Goal: Task Accomplishment & Management: Complete application form

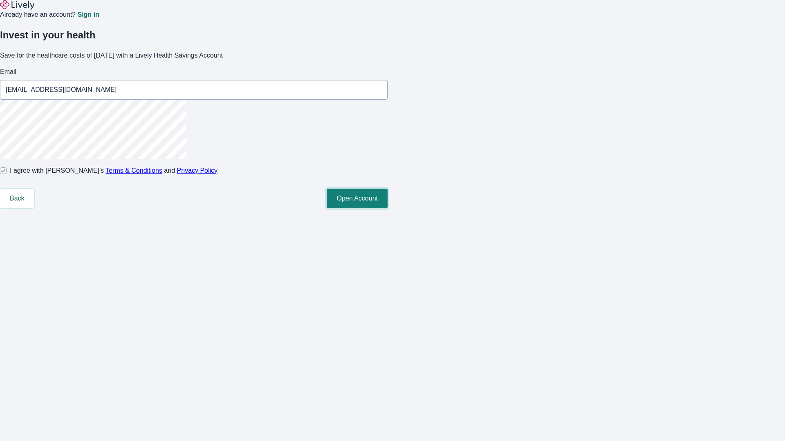
click at [388, 208] on button "Open Account" at bounding box center [357, 199] width 61 height 20
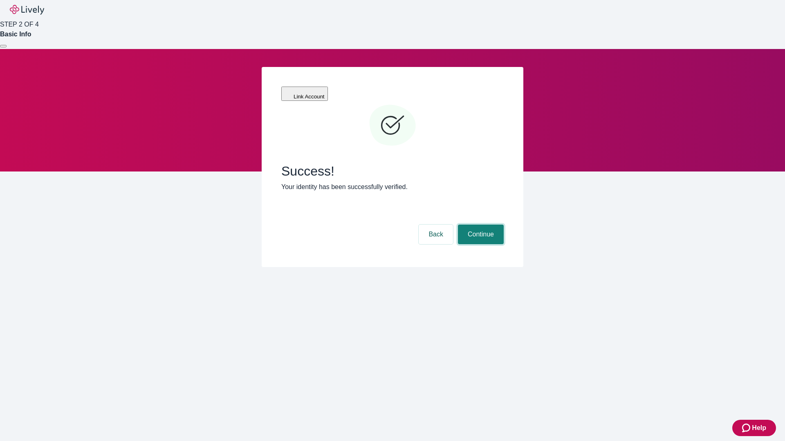
click at [480, 225] on button "Continue" at bounding box center [481, 235] width 46 height 20
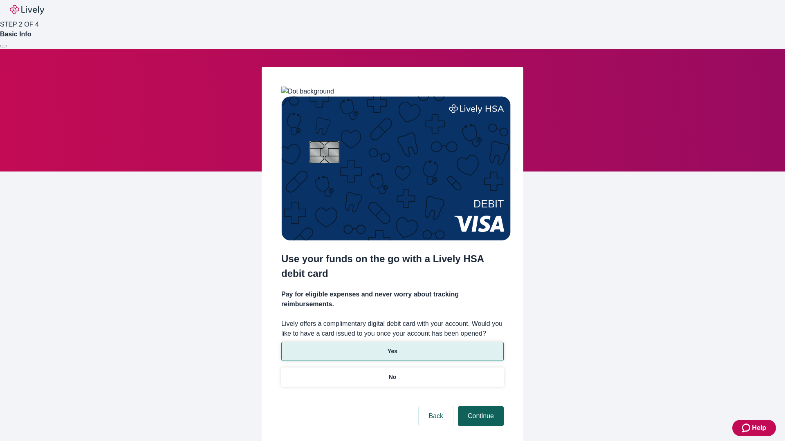
click at [392, 347] on p "Yes" at bounding box center [393, 351] width 10 height 9
click at [480, 407] on button "Continue" at bounding box center [481, 417] width 46 height 20
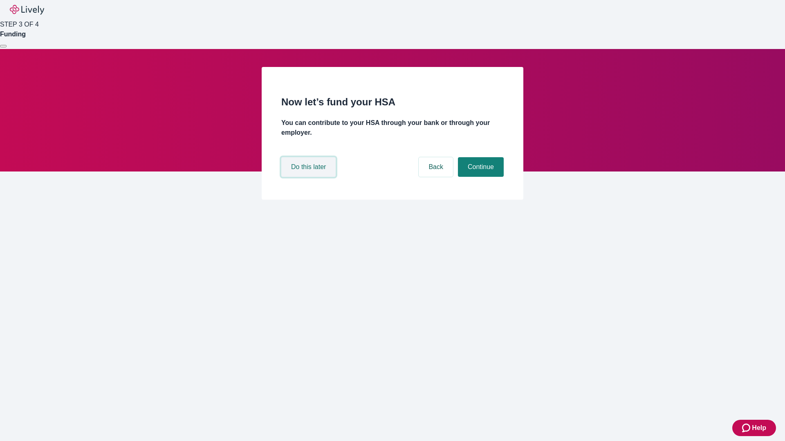
click at [309, 177] on button "Do this later" at bounding box center [308, 167] width 54 height 20
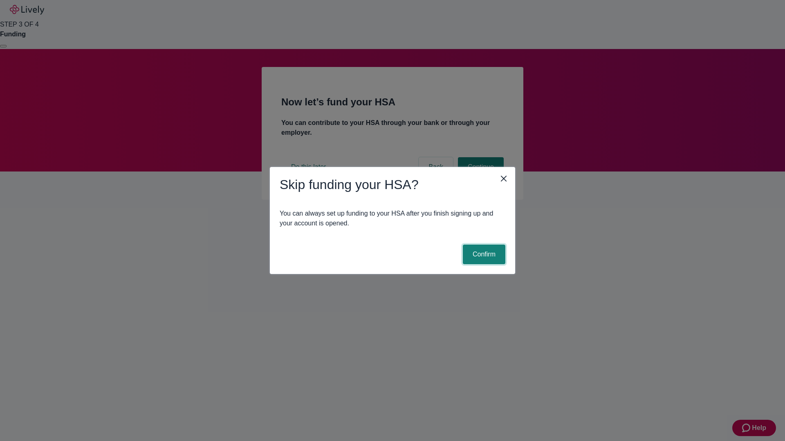
click at [483, 255] on button "Confirm" at bounding box center [484, 255] width 43 height 20
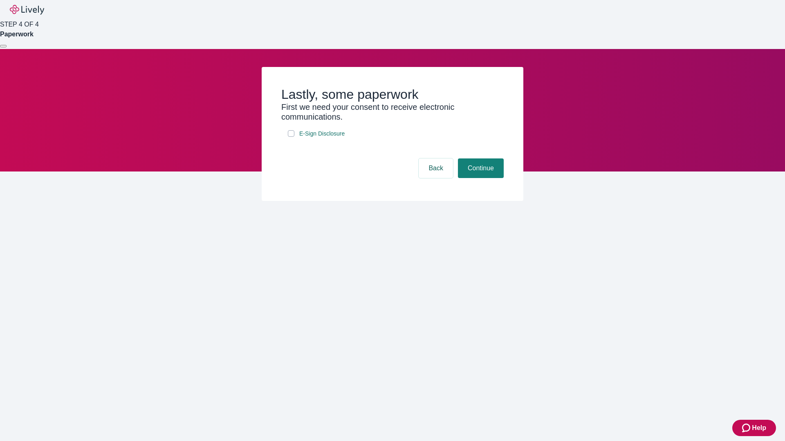
click at [291, 137] on input "E-Sign Disclosure" at bounding box center [291, 133] width 7 height 7
checkbox input "true"
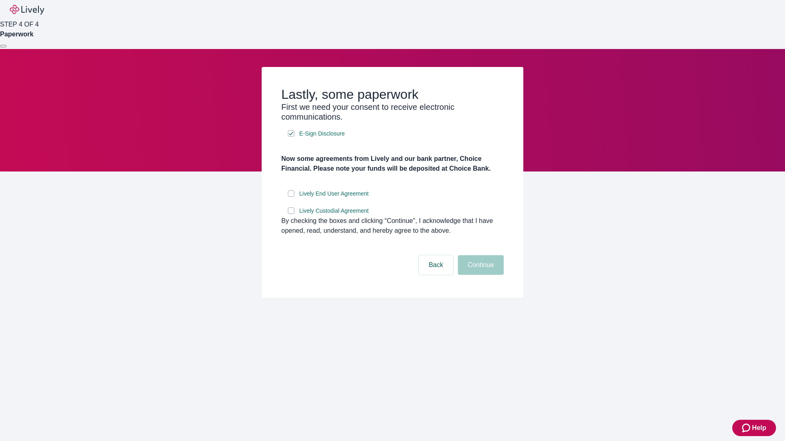
click at [291, 197] on input "Lively End User Agreement" at bounding box center [291, 193] width 7 height 7
checkbox input "true"
click at [291, 214] on input "Lively Custodial Agreement" at bounding box center [291, 211] width 7 height 7
checkbox input "true"
click at [480, 275] on button "Continue" at bounding box center [481, 265] width 46 height 20
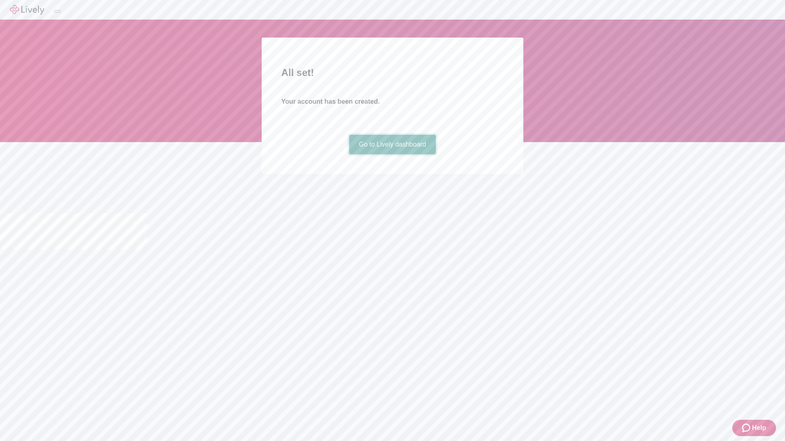
click at [392, 155] on link "Go to Lively dashboard" at bounding box center [392, 145] width 87 height 20
